Goal: Navigation & Orientation: Understand site structure

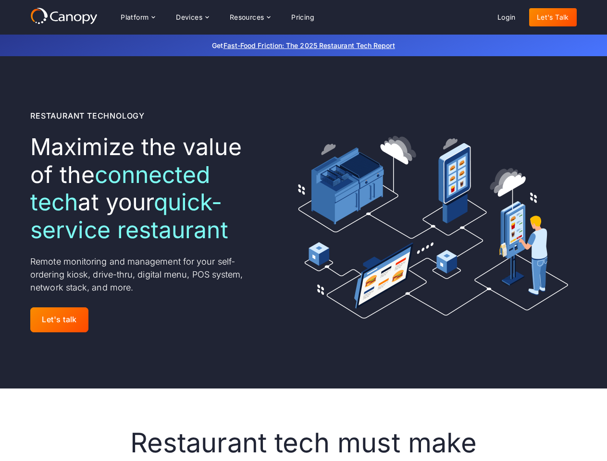
click at [217, 17] on div "Platform Platform Monitor A centralized view of your entire fleet Manage Remote…" at bounding box center [217, 17] width 209 height 19
click at [137, 17] on div "Platform" at bounding box center [135, 17] width 28 height 7
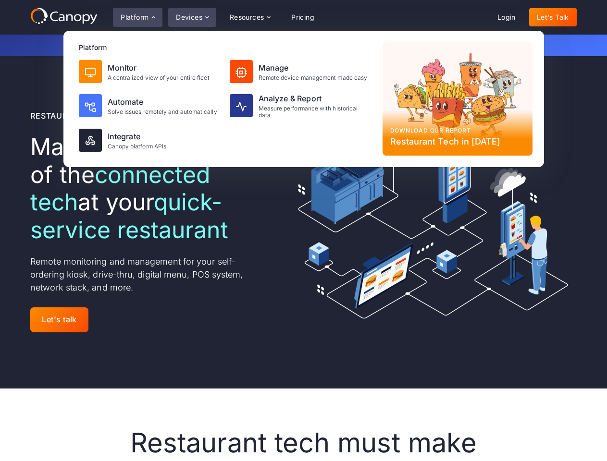
click at [192, 17] on div "Devices" at bounding box center [189, 17] width 26 height 7
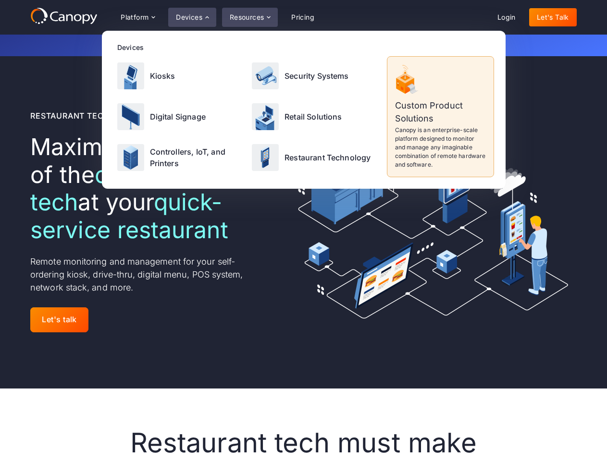
click at [249, 17] on div "Resources" at bounding box center [247, 17] width 35 height 7
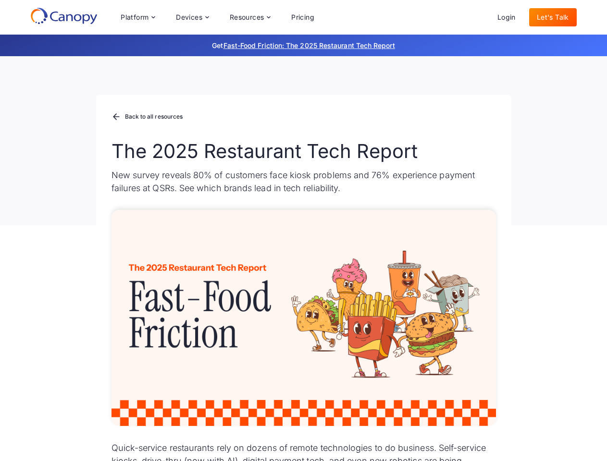
click at [217, 17] on div "Platform Platform Monitor A centralized view of your entire fleet Manage Remote…" at bounding box center [217, 17] width 209 height 19
click at [137, 17] on div "Platform" at bounding box center [135, 17] width 28 height 7
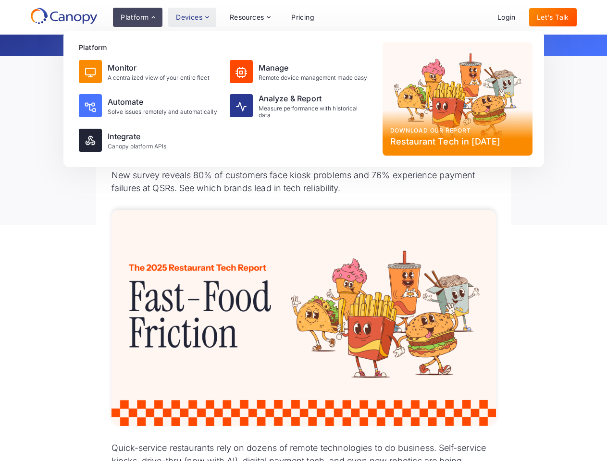
click at [192, 17] on div "Devices" at bounding box center [189, 17] width 26 height 7
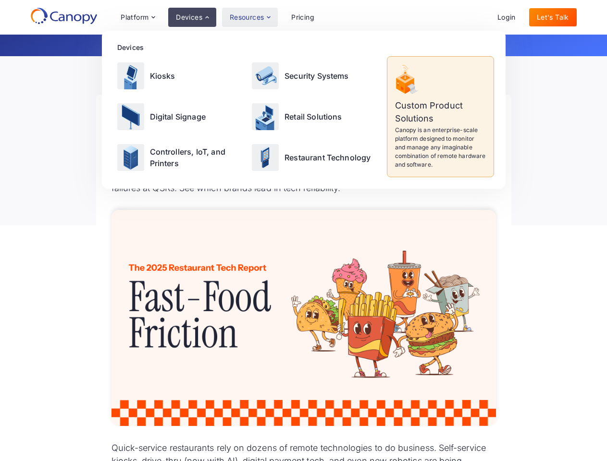
click at [249, 17] on div "Resources" at bounding box center [247, 17] width 35 height 7
